Goal: Entertainment & Leisure: Consume media (video, audio)

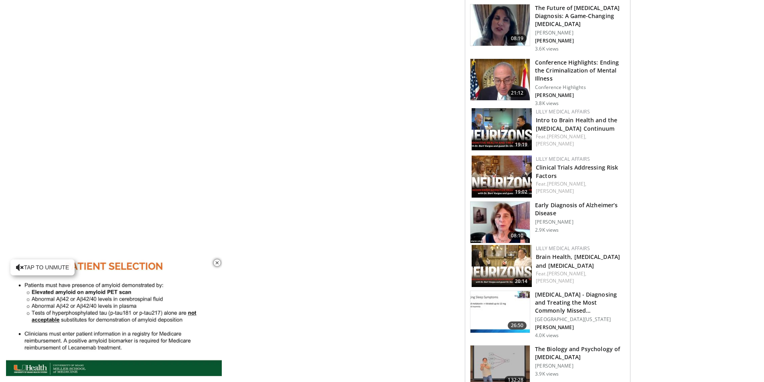
scroll to position [844, 0]
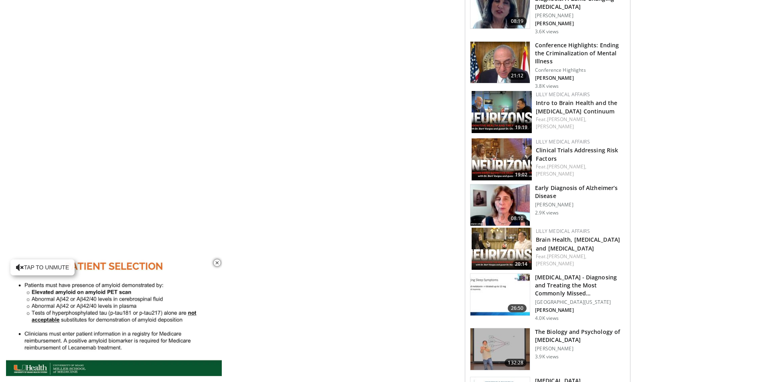
click at [499, 338] on img at bounding box center [499, 349] width 59 height 42
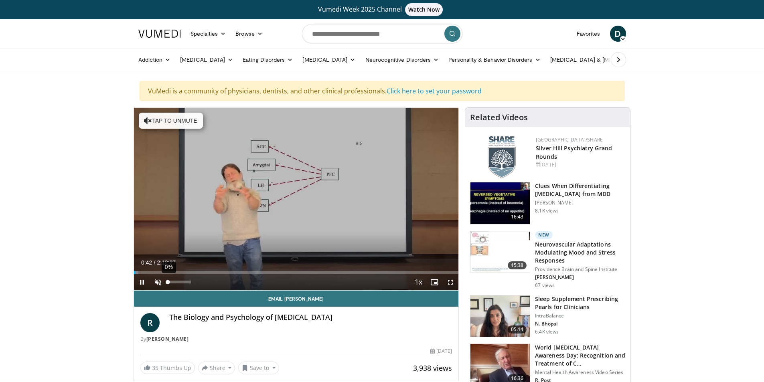
click at [168, 281] on div "Volume Level" at bounding box center [168, 282] width 0 height 3
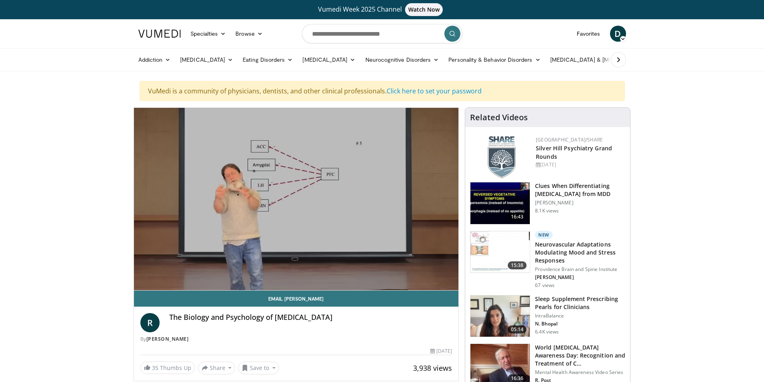
click at [172, 270] on div "10 seconds Tap to unmute" at bounding box center [296, 199] width 325 height 182
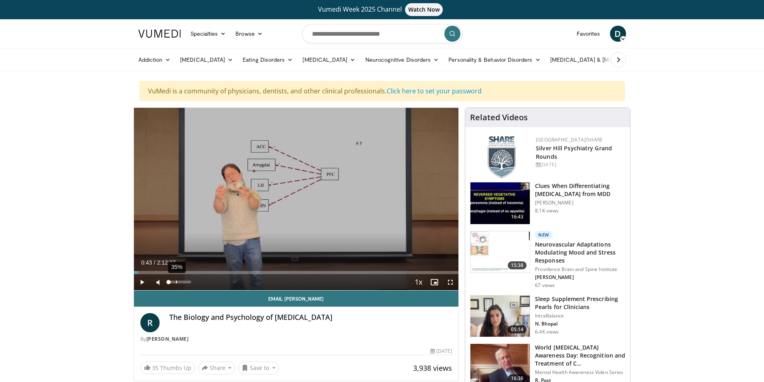
click at [176, 279] on div "35%" at bounding box center [180, 282] width 28 height 16
click at [186, 281] on div "81%" at bounding box center [179, 282] width 23 height 3
click at [141, 279] on span "Video Player" at bounding box center [142, 282] width 16 height 16
click at [183, 273] on div "Progress Bar" at bounding box center [183, 272] width 1 height 3
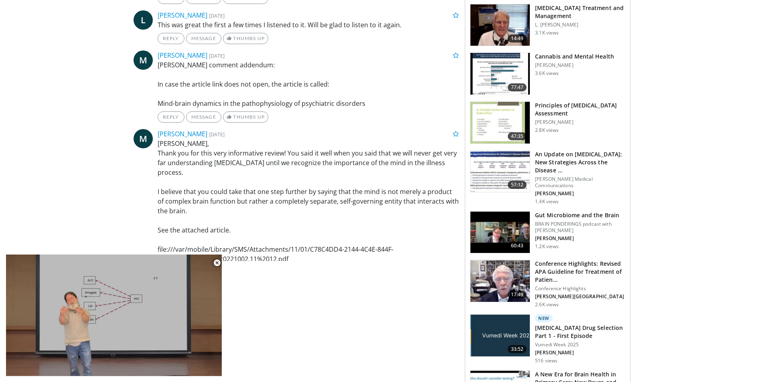
scroll to position [605, 0]
